Goal: Task Accomplishment & Management: Complete application form

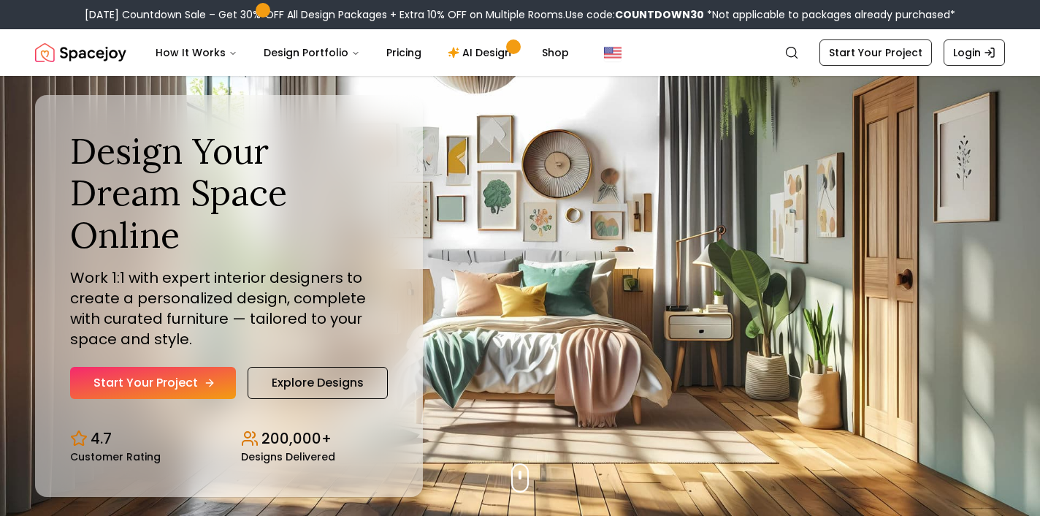
click at [184, 367] on link "Start Your Project" at bounding box center [153, 383] width 166 height 32
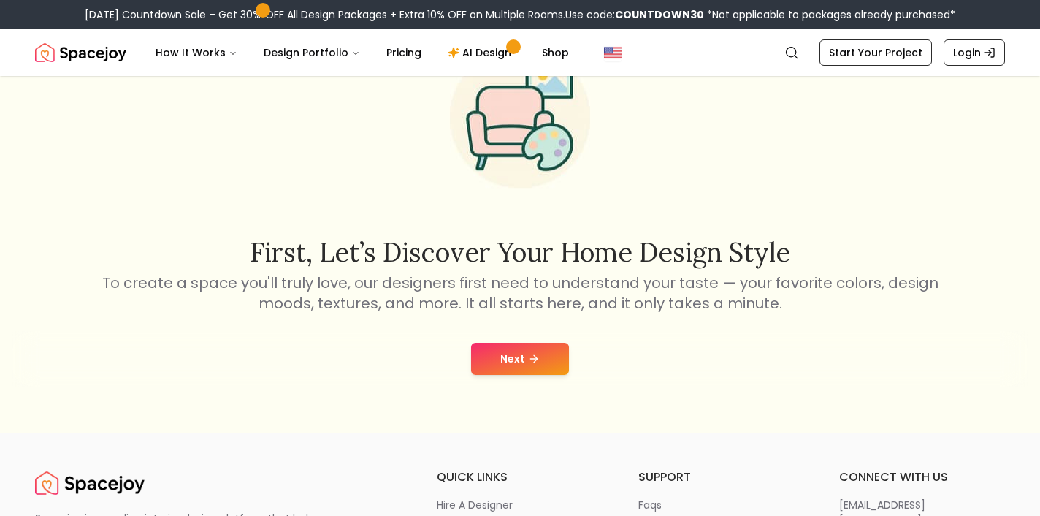
scroll to position [141, 0]
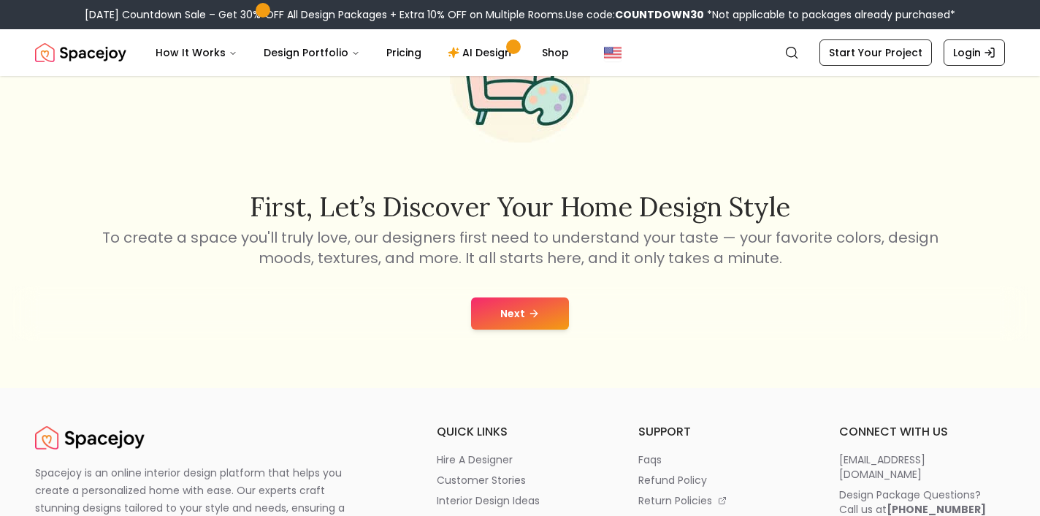
click at [515, 318] on button "Next" at bounding box center [520, 313] width 98 height 32
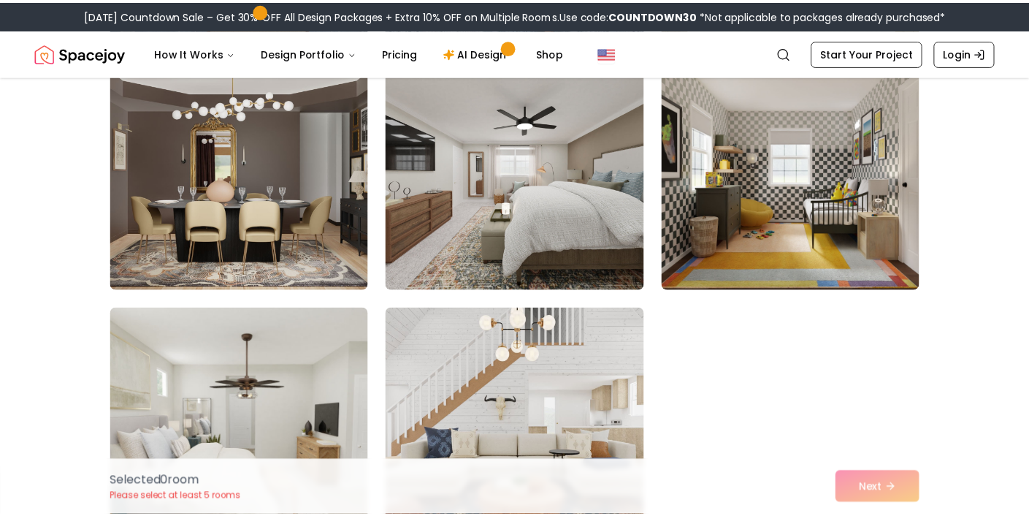
scroll to position [1462, 0]
